Goal: Navigation & Orientation: Find specific page/section

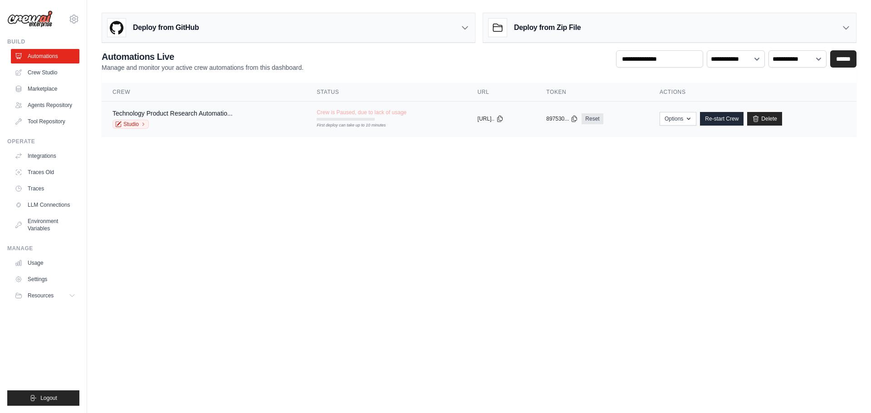
click at [243, 124] on div "Technology Product Research Automatio... Studio" at bounding box center [204, 119] width 182 height 20
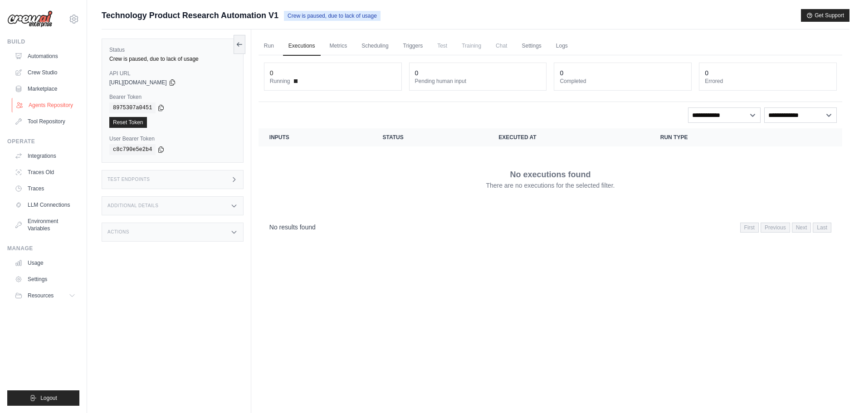
click at [41, 111] on link "Agents Repository" at bounding box center [46, 105] width 69 height 15
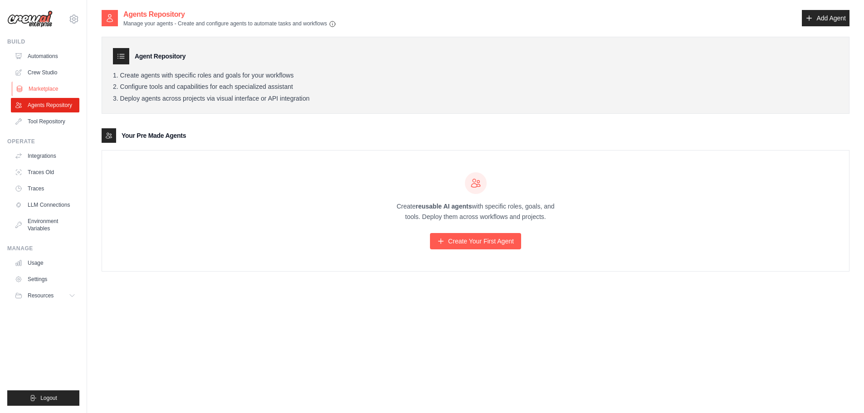
click at [45, 91] on link "Marketplace" at bounding box center [46, 89] width 69 height 15
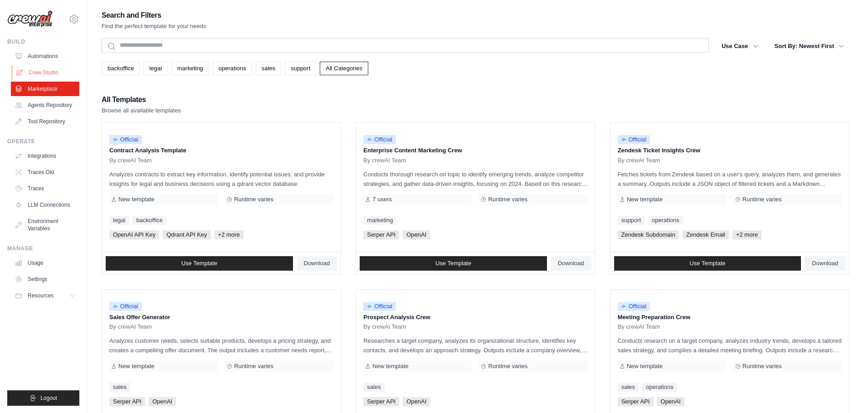
click at [44, 69] on link "Crew Studio" at bounding box center [46, 72] width 69 height 15
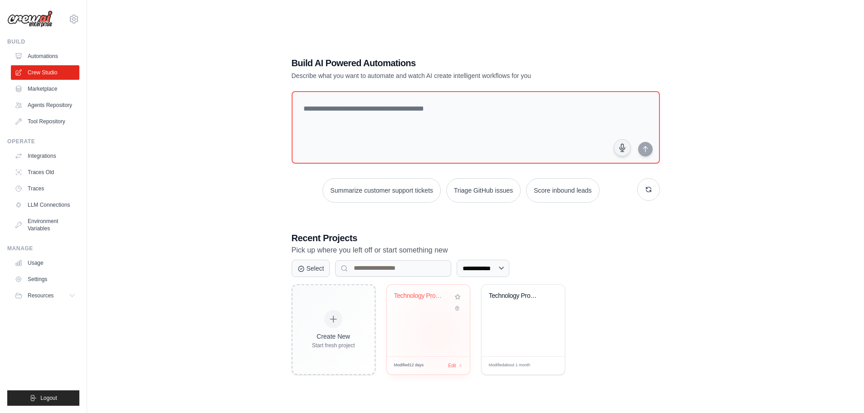
click at [437, 333] on div "Technology Product Research Automat..." at bounding box center [428, 321] width 83 height 72
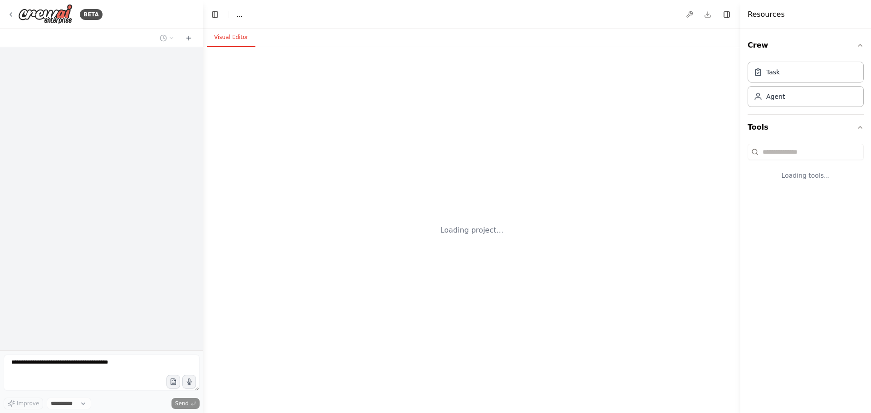
select select "****"
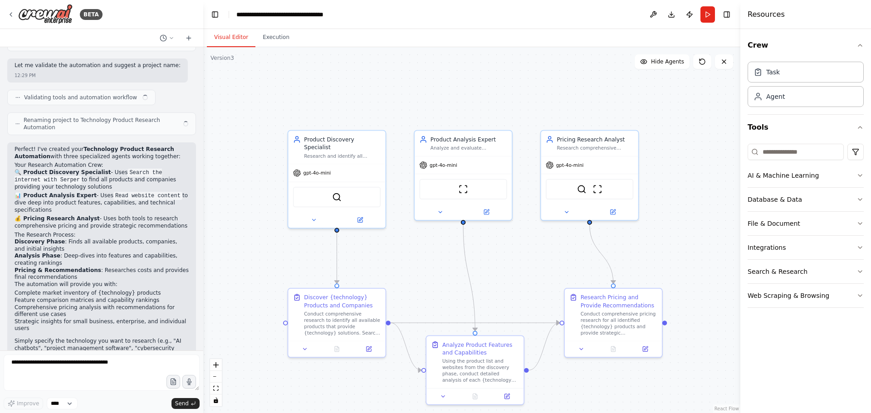
scroll to position [418, 0]
